Goal: Check status: Check status

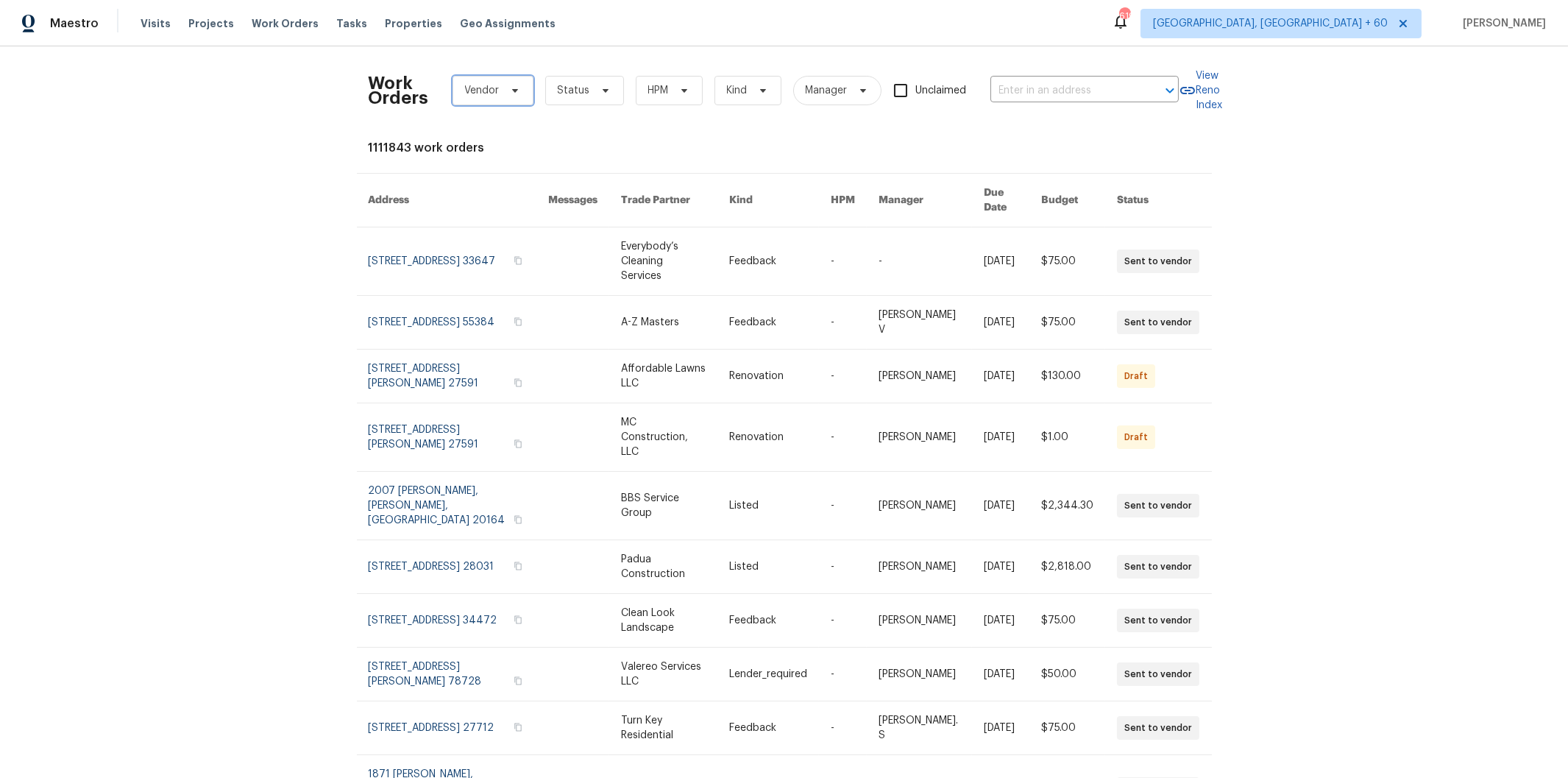
click at [483, 91] on span "Vendor" at bounding box center [482, 90] width 35 height 15
type input "az clean c"
click at [503, 169] on div "AZ Clean Casa LLC - PHX-C" at bounding box center [518, 171] width 130 height 15
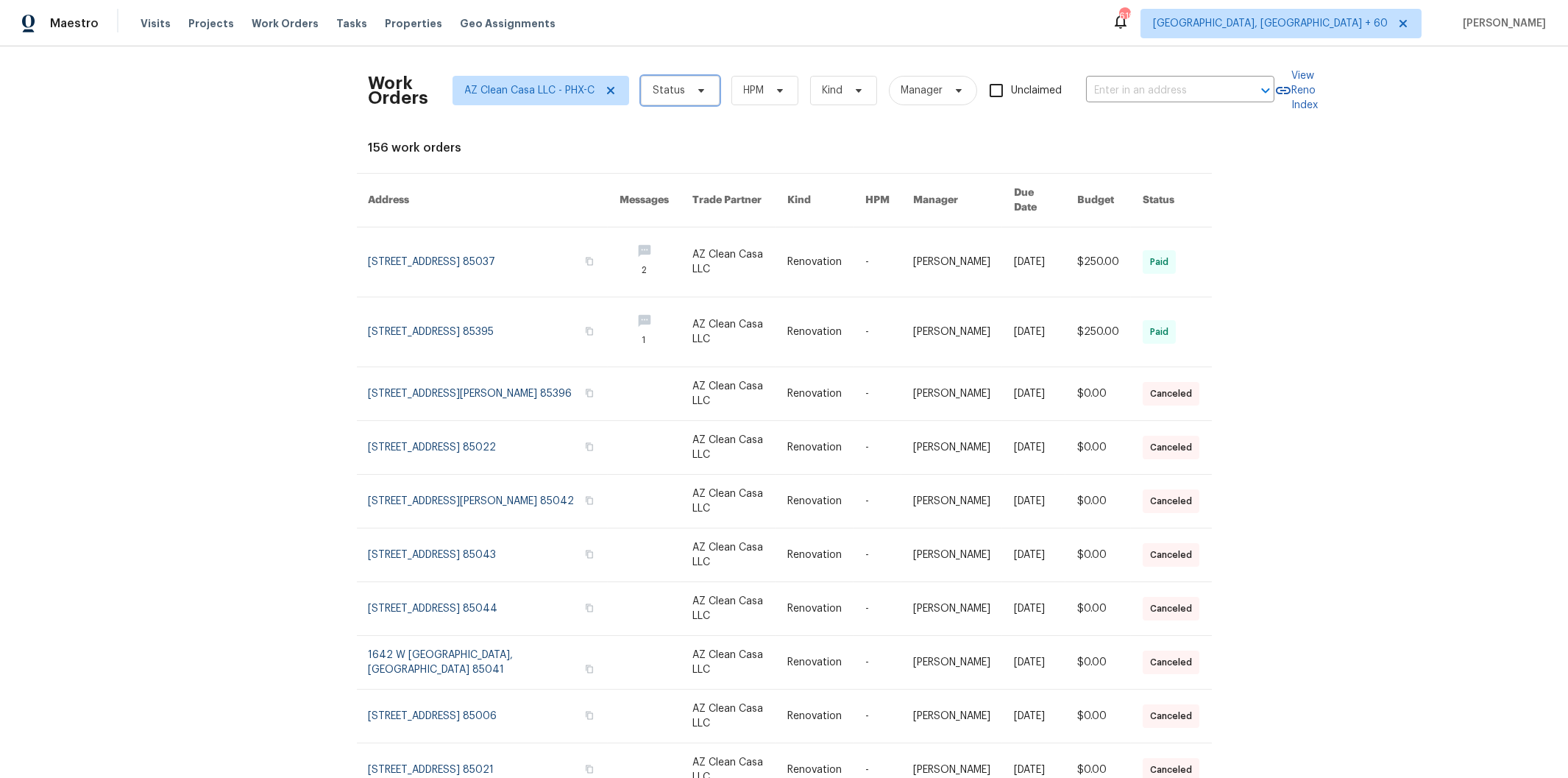
click at [678, 87] on span "Status" at bounding box center [680, 90] width 79 height 29
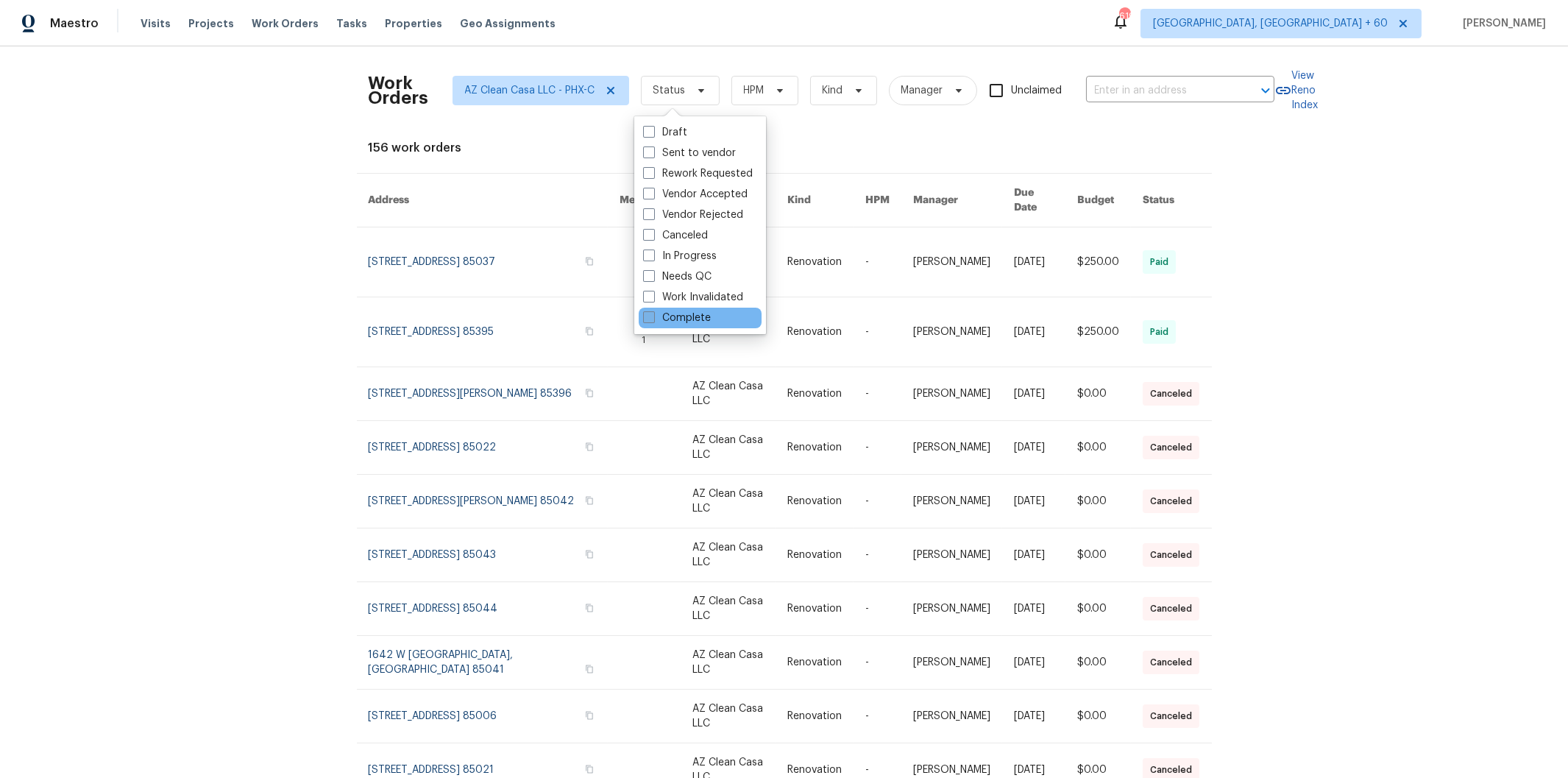
click at [679, 318] on label "Complete" at bounding box center [677, 318] width 67 height 15
click at [653, 318] on input "Complete" at bounding box center [648, 315] width 10 height 10
checkbox input "true"
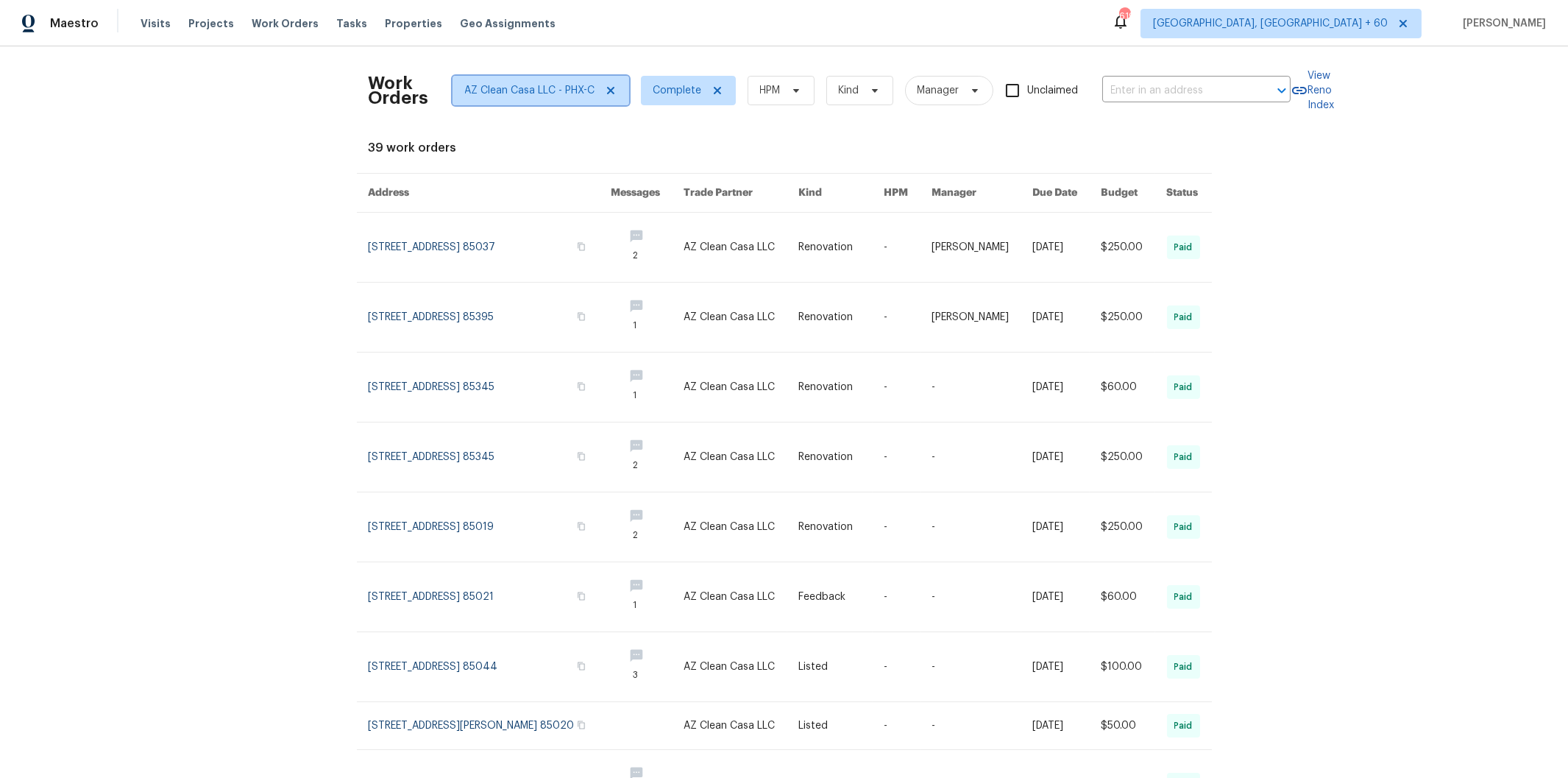
click at [605, 89] on icon at bounding box center [610, 90] width 12 height 12
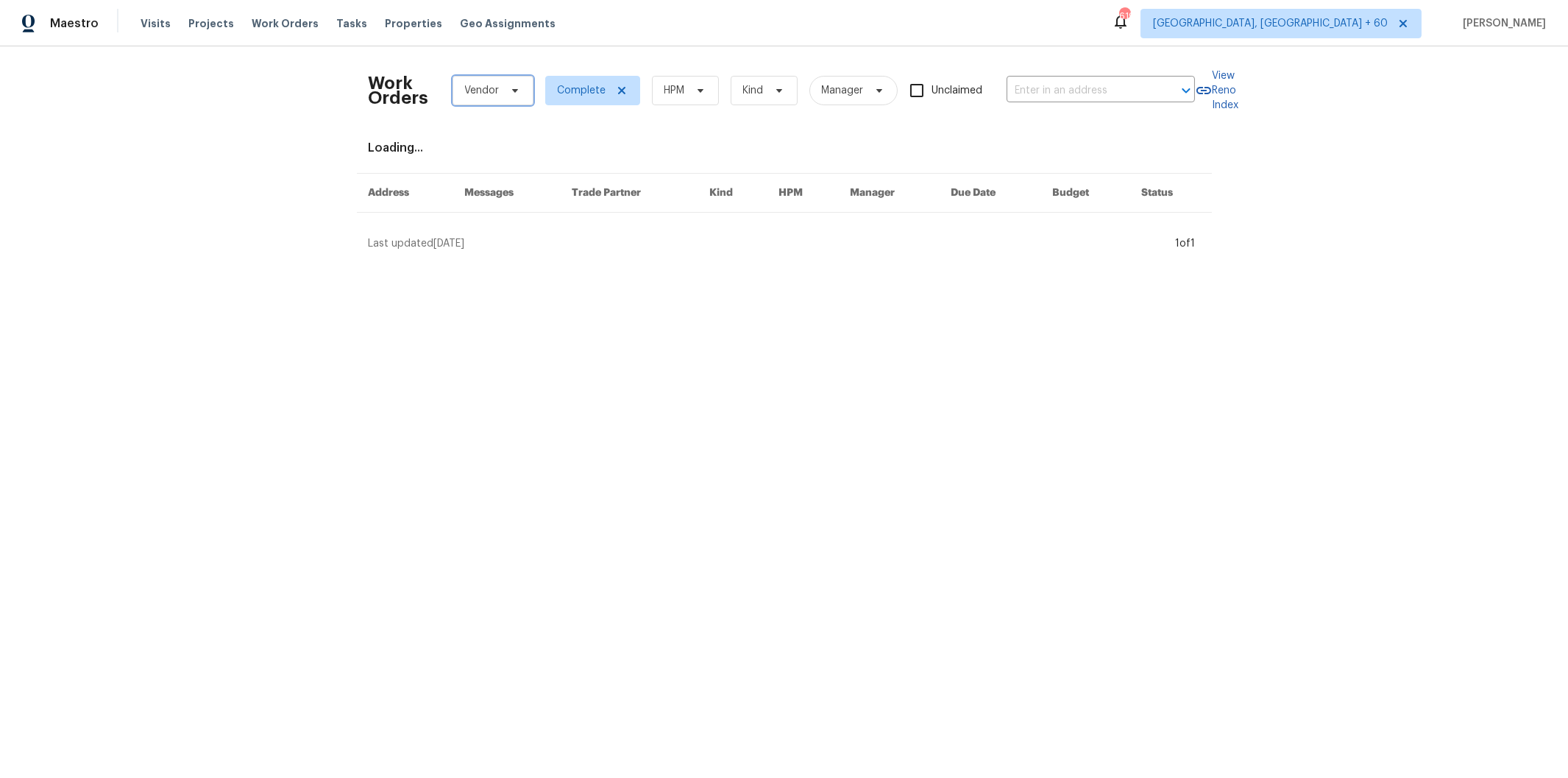
click at [511, 90] on icon at bounding box center [514, 91] width 5 height 4
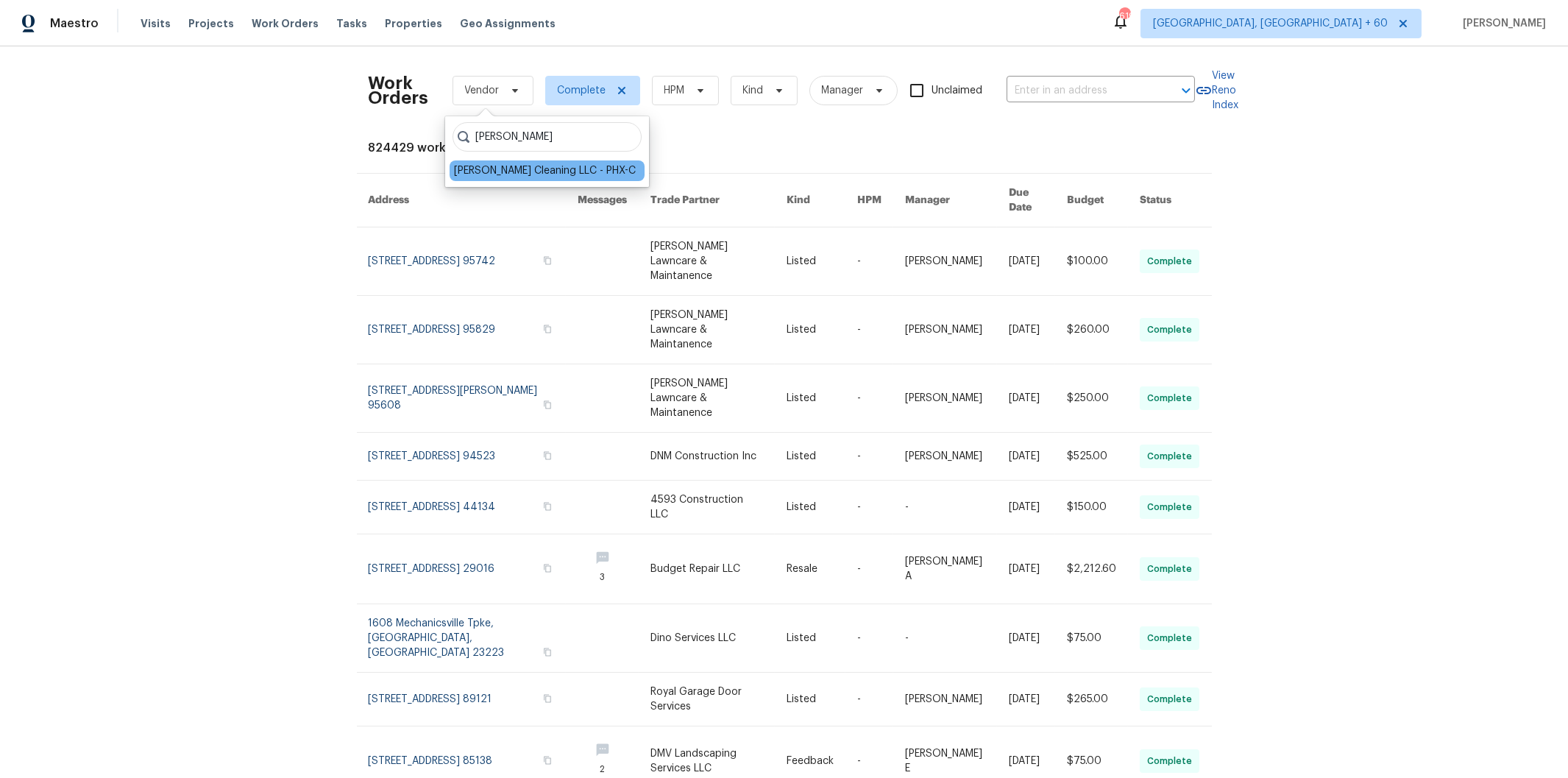
type input "[PERSON_NAME]"
click at [549, 169] on div "[PERSON_NAME] Cleaning LLC - PHX-C" at bounding box center [545, 171] width 182 height 15
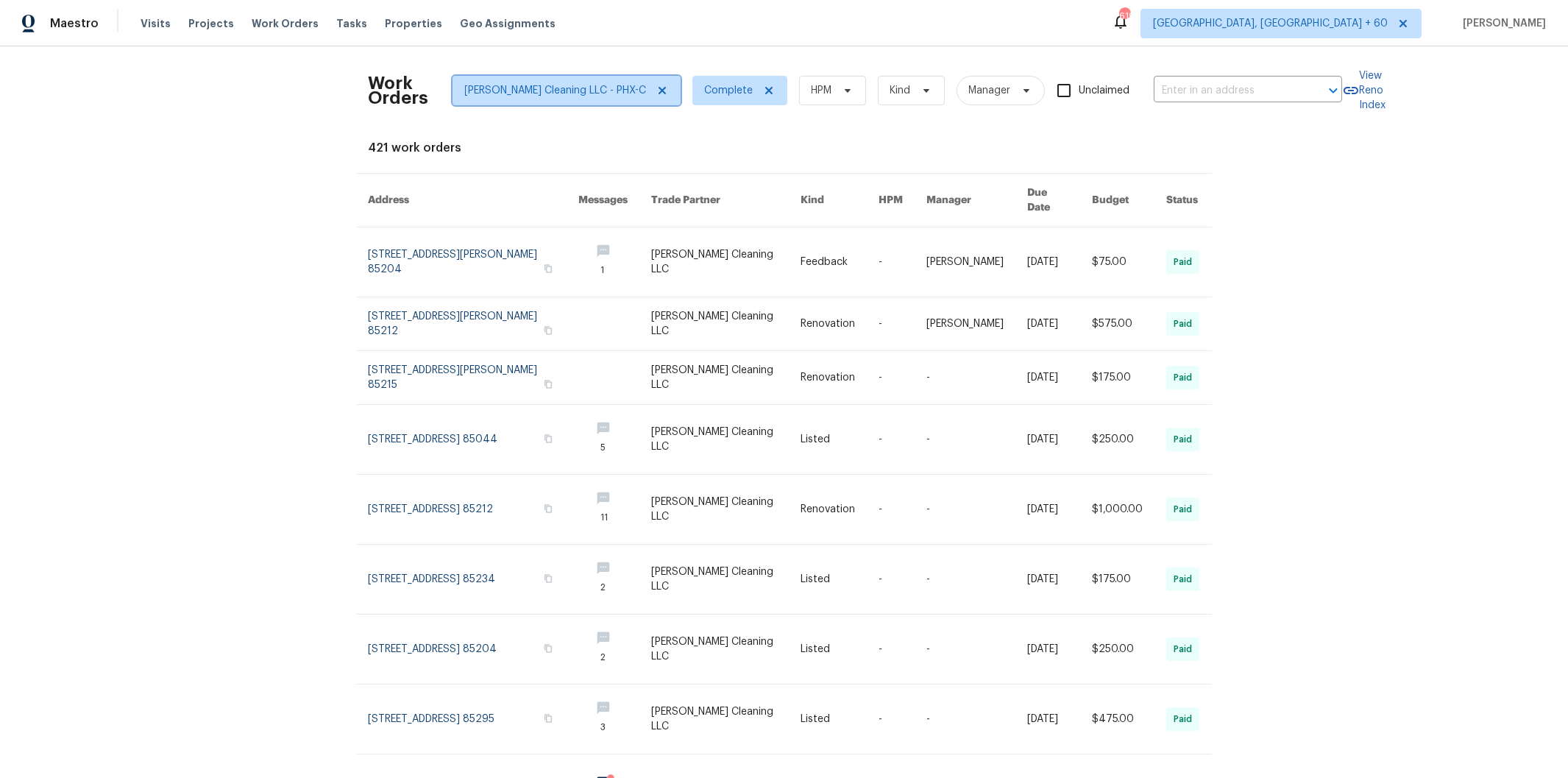
click at [658, 89] on icon at bounding box center [661, 90] width 7 height 7
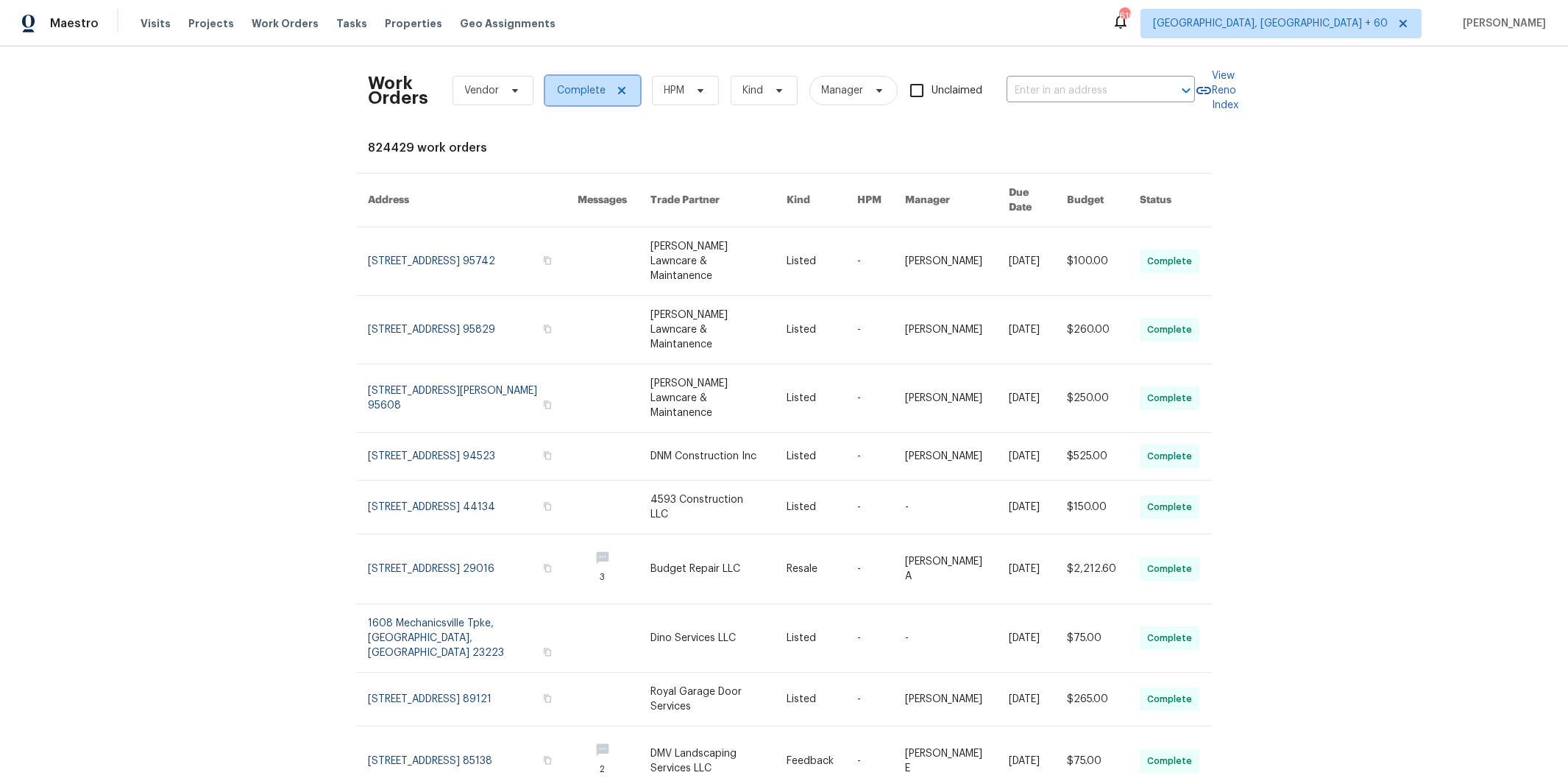
click at [618, 91] on icon at bounding box center [621, 90] width 7 height 7
